Goal: Transaction & Acquisition: Purchase product/service

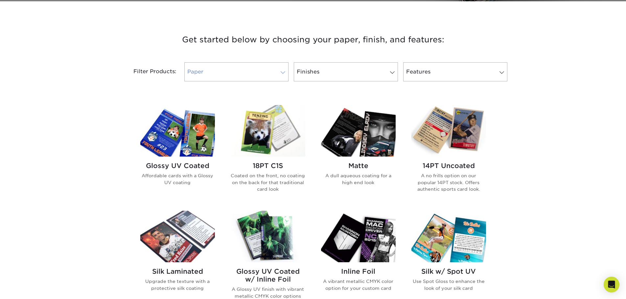
scroll to position [230, 0]
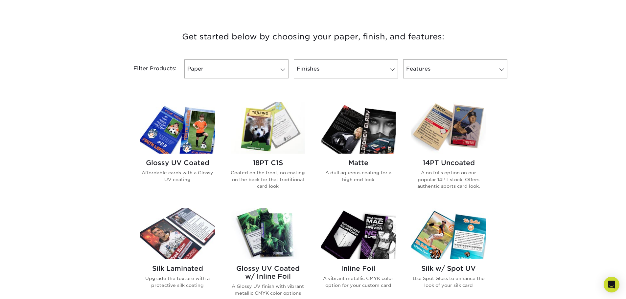
click at [175, 162] on h2 "Glossy UV Coated" at bounding box center [177, 163] width 75 height 8
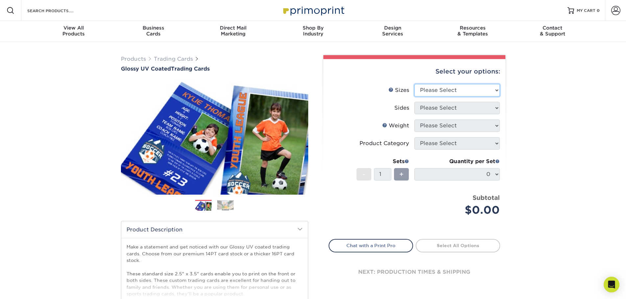
click at [458, 94] on select "Please Select 2.5" x 3.5"" at bounding box center [456, 90] width 85 height 12
select select "2.50x3.50"
click at [414, 84] on select "Please Select 2.5" x 3.5"" at bounding box center [456, 90] width 85 height 12
click at [451, 107] on select "Please Select Print Both Sides Print Front Only" at bounding box center [456, 108] width 85 height 12
select select "13abbda7-1d64-4f25-8bb2-c179b224825d"
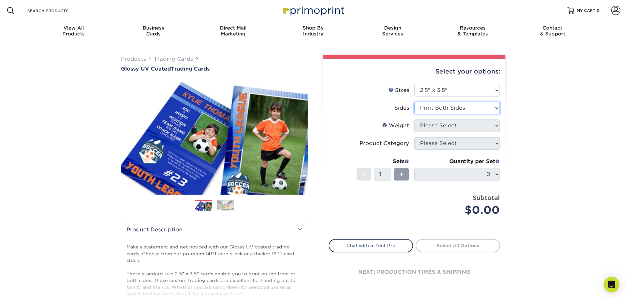
click at [414, 102] on select "Please Select Print Both Sides Print Front Only" at bounding box center [456, 108] width 85 height 12
click at [449, 125] on select "Please Select 16PT 14PT 18PT C1S" at bounding box center [456, 126] width 85 height 12
select select "16PT"
click at [414, 120] on select "Please Select 16PT 14PT 18PT C1S" at bounding box center [456, 126] width 85 height 12
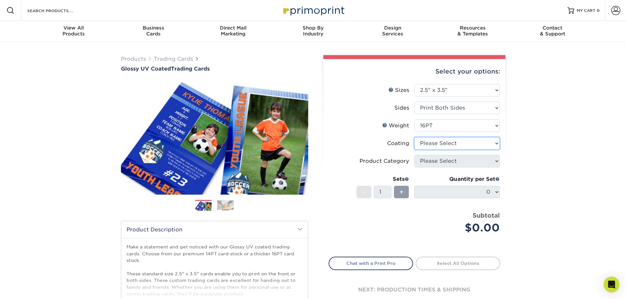
click at [444, 147] on select at bounding box center [456, 143] width 85 height 12
click at [414, 137] on select at bounding box center [456, 143] width 85 height 12
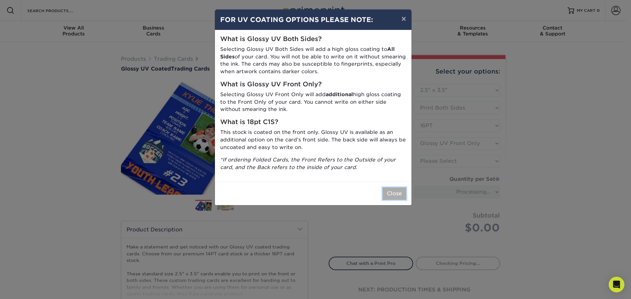
click at [393, 191] on button "Close" at bounding box center [394, 194] width 24 height 12
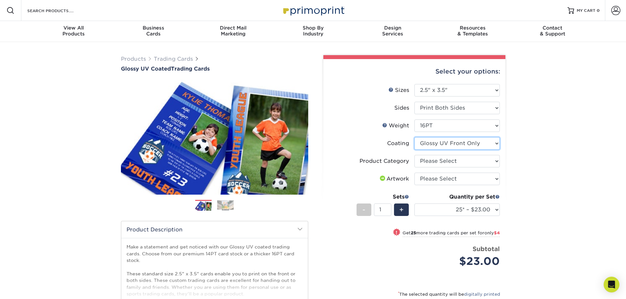
click at [447, 146] on select at bounding box center [456, 143] width 85 height 12
select select "ae367451-b2b8-45df-a344-0f05b6a12993"
click at [414, 137] on select at bounding box center [456, 143] width 85 height 12
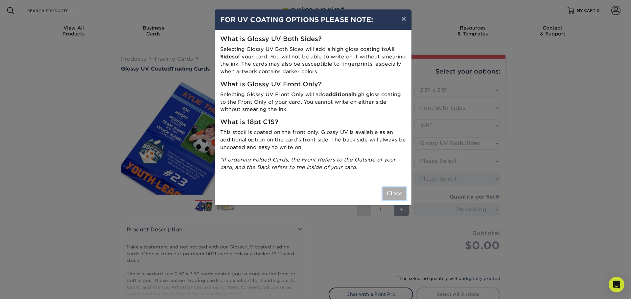
click at [389, 189] on button "Close" at bounding box center [394, 194] width 24 height 12
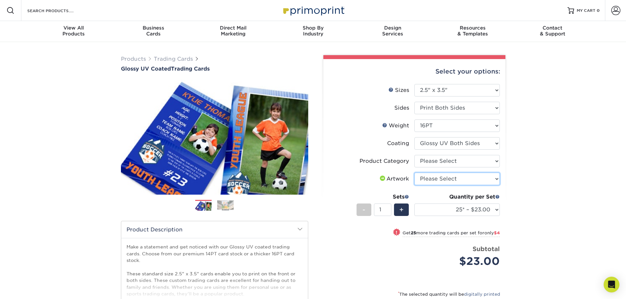
click at [446, 179] on select "Please Select I will upload files I need a design - $100" at bounding box center [456, 179] width 85 height 12
select select "upload"
click at [414, 173] on select "Please Select I will upload files I need a design - $100" at bounding box center [456, 179] width 85 height 12
click at [403, 210] on span "+" at bounding box center [401, 210] width 4 height 10
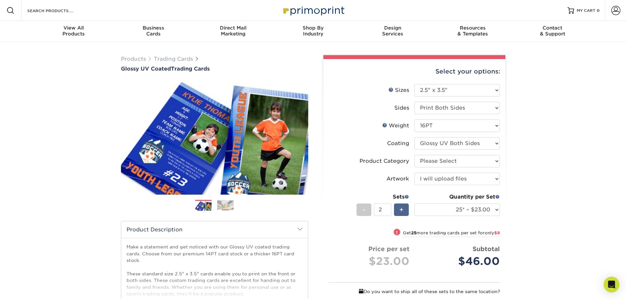
click at [403, 210] on span "+" at bounding box center [401, 210] width 4 height 10
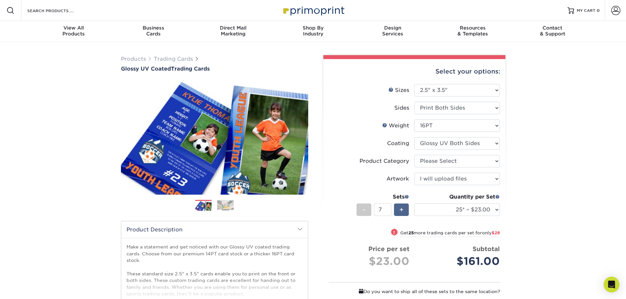
click at [403, 210] on span "+" at bounding box center [401, 210] width 4 height 10
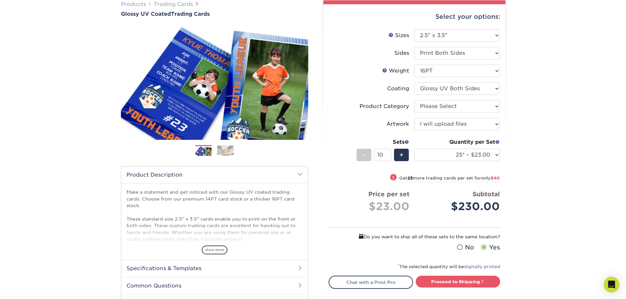
scroll to position [99, 0]
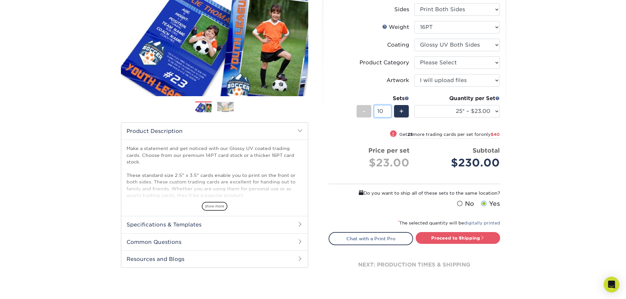
click at [381, 109] on input "10" at bounding box center [382, 111] width 17 height 12
type input "1"
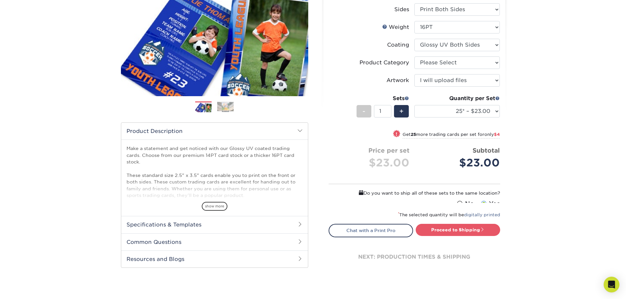
click at [362, 134] on div "! Get 25 more trading cards per set for only $4" at bounding box center [414, 138] width 171 height 16
select select "50* – $27.00"
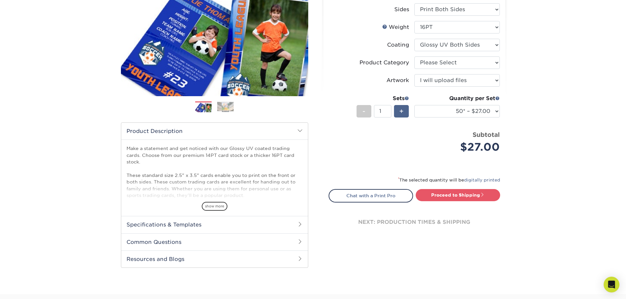
click at [404, 114] on div "+" at bounding box center [401, 111] width 15 height 12
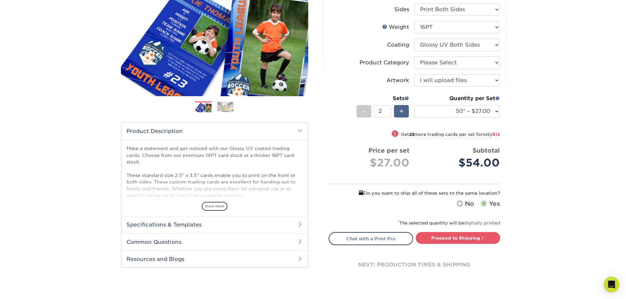
click at [402, 114] on span "+" at bounding box center [401, 111] width 4 height 10
type input "3"
click at [443, 111] on select "25* – $23.00 50* – $27.00 75* – $33.00 100* – $37.00 250* – $47.00 500 – $58.00…" at bounding box center [456, 111] width 85 height 12
select select "25* – $23.00"
click at [414, 105] on select "25* – $23.00 50* – $27.00 75* – $33.00 100* – $37.00 250* – $47.00 500 – $58.00…" at bounding box center [456, 111] width 85 height 12
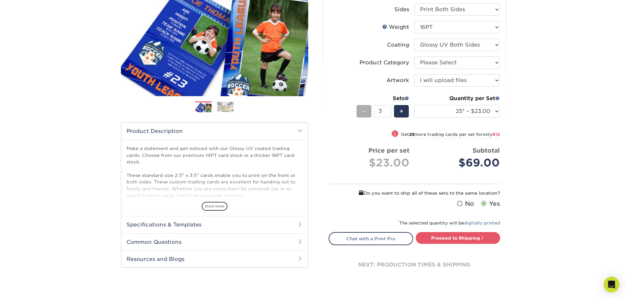
click at [369, 112] on div "-" at bounding box center [363, 111] width 15 height 12
type input "1"
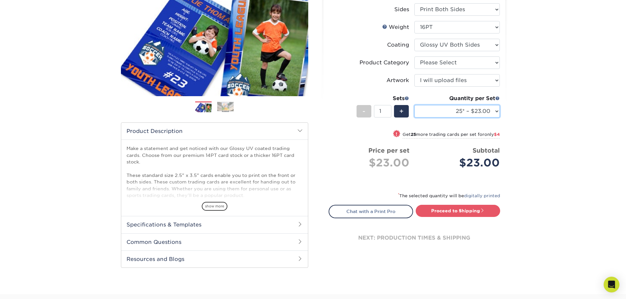
click at [433, 108] on select "25* – $23.00 50* – $27.00 75* – $33.00 100* – $37.00 250* – $47.00 500 – $58.00…" at bounding box center [456, 111] width 85 height 12
click at [533, 135] on div "Products Trading Cards Glossy UV Coated Trading Cards Previous Next /" at bounding box center [313, 118] width 626 height 351
click at [492, 113] on select "25* – $23.00 50* – $27.00 75* – $33.00 100* – $37.00 250* – $47.00 500 – $58.00…" at bounding box center [456, 111] width 85 height 12
click at [497, 98] on span at bounding box center [497, 98] width 5 height 5
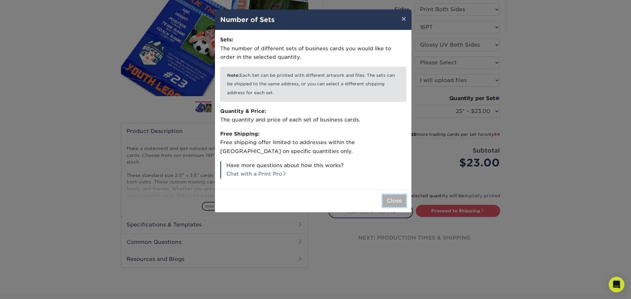
click at [401, 196] on button "Close" at bounding box center [394, 201] width 24 height 12
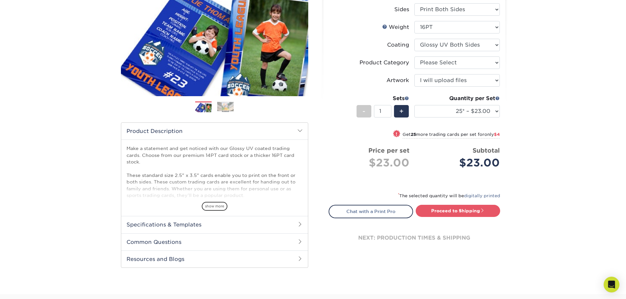
click at [525, 163] on div "Products Trading Cards Glossy UV Coated Trading Cards Previous Next /" at bounding box center [313, 118] width 626 height 351
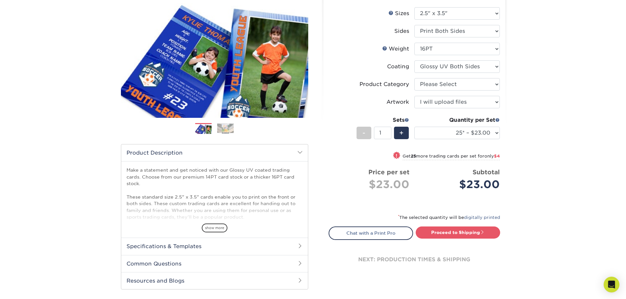
scroll to position [66, 0]
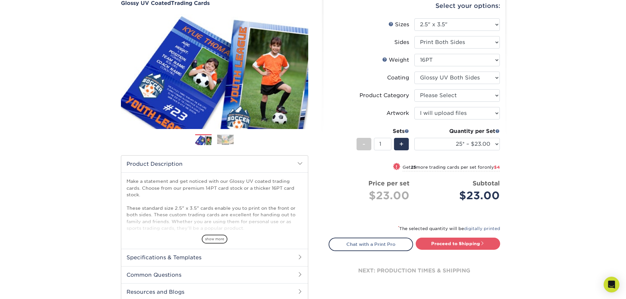
click at [225, 253] on h2 "Specifications & Templates" at bounding box center [214, 257] width 187 height 17
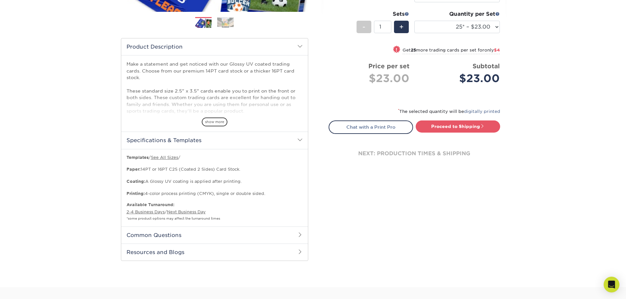
scroll to position [197, 0]
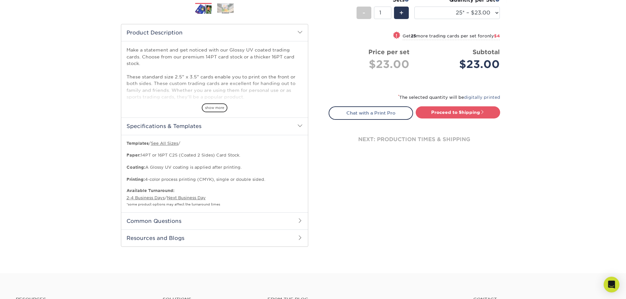
click at [209, 219] on h2 "Common Questions" at bounding box center [214, 221] width 187 height 17
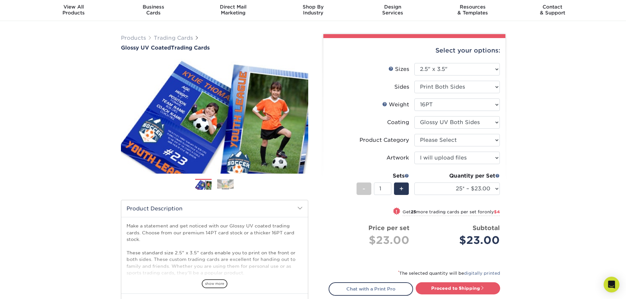
scroll to position [0, 0]
